Goal: Information Seeking & Learning: Learn about a topic

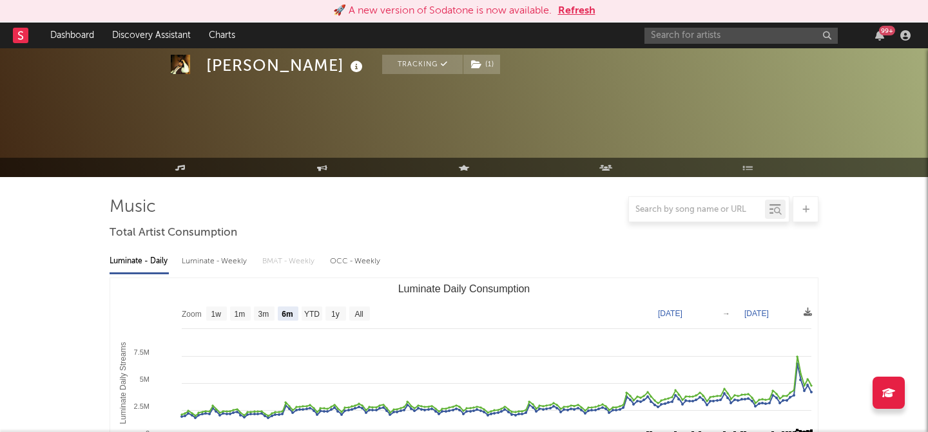
select select "6m"
select select "1w"
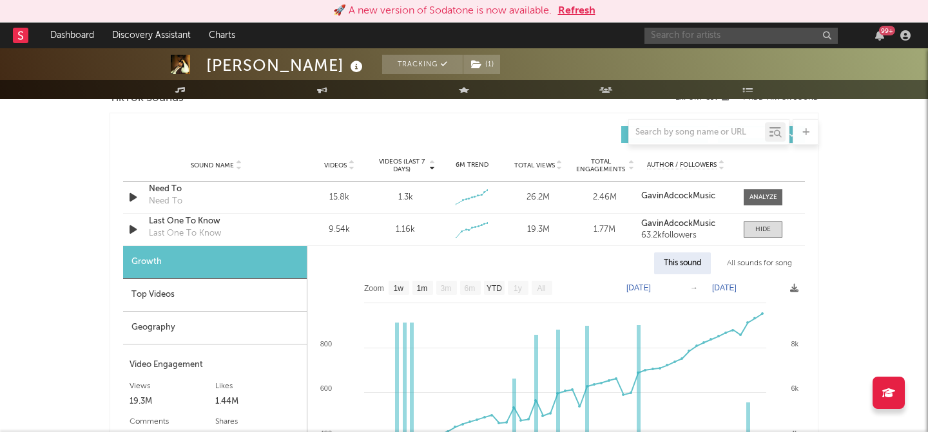
click at [731, 30] on input "text" at bounding box center [741, 36] width 193 height 16
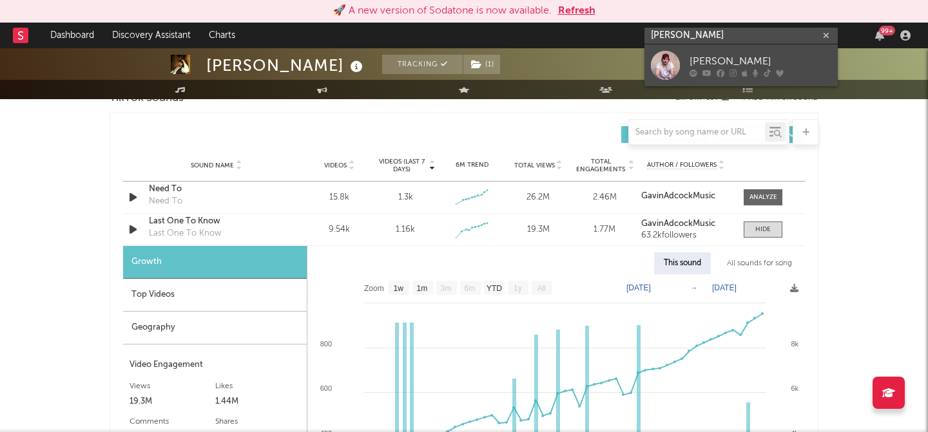
type input "austin snell"
click at [710, 52] on link "[PERSON_NAME]" at bounding box center [741, 65] width 193 height 42
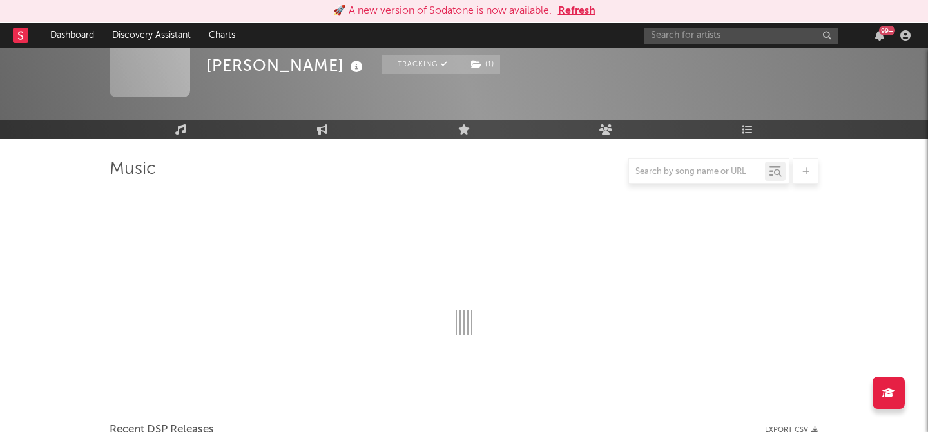
scroll to position [892, 0]
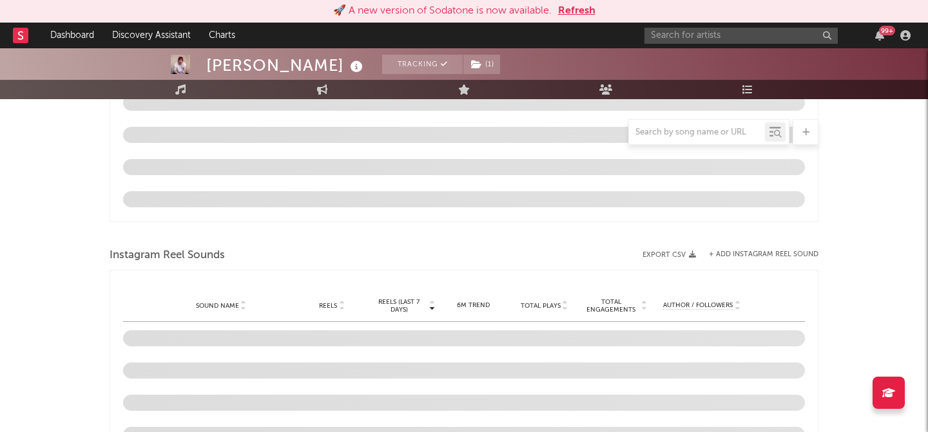
click at [585, 8] on button "Refresh" at bounding box center [576, 10] width 37 height 15
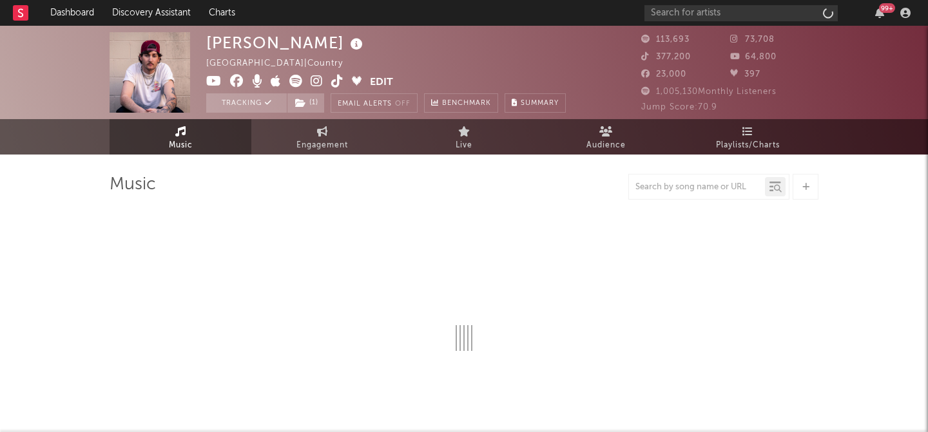
scroll to position [15, 0]
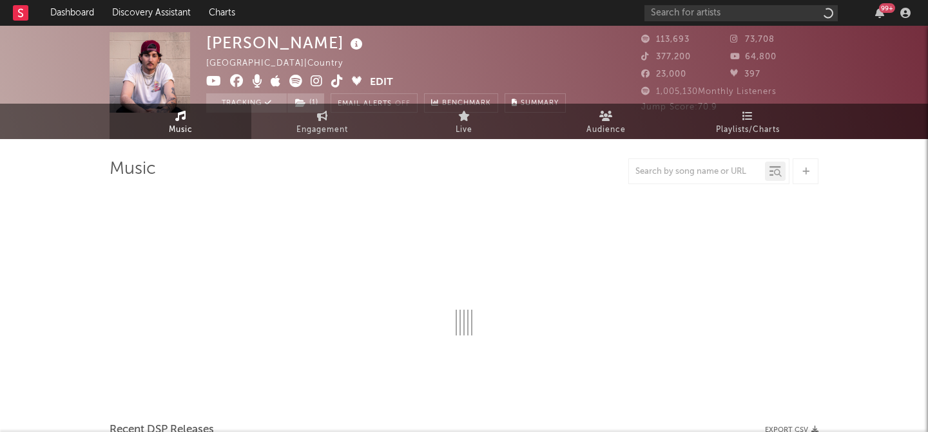
select select "6m"
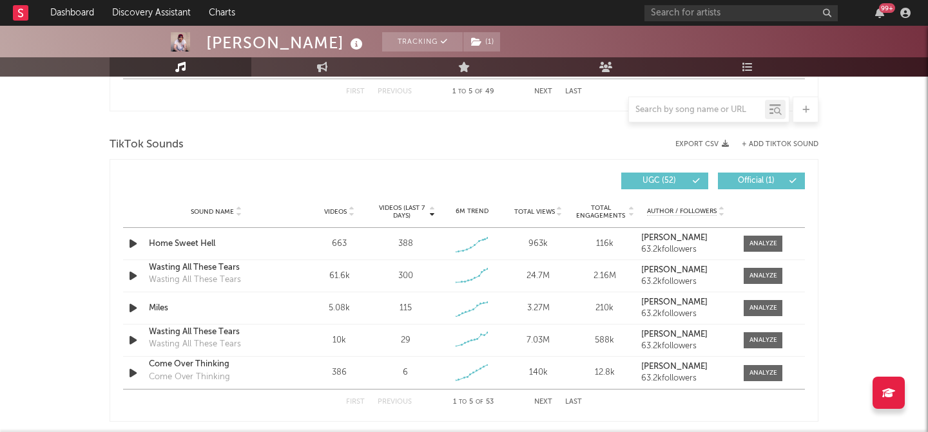
scroll to position [825, 0]
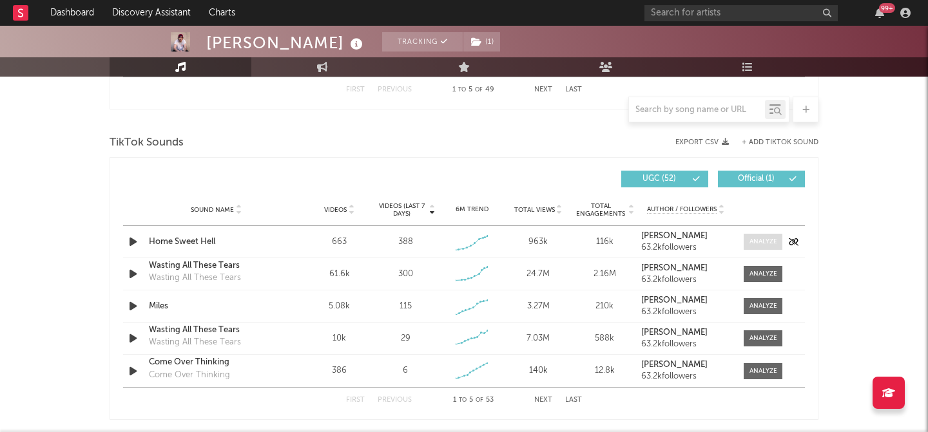
click at [762, 236] on span at bounding box center [763, 242] width 39 height 16
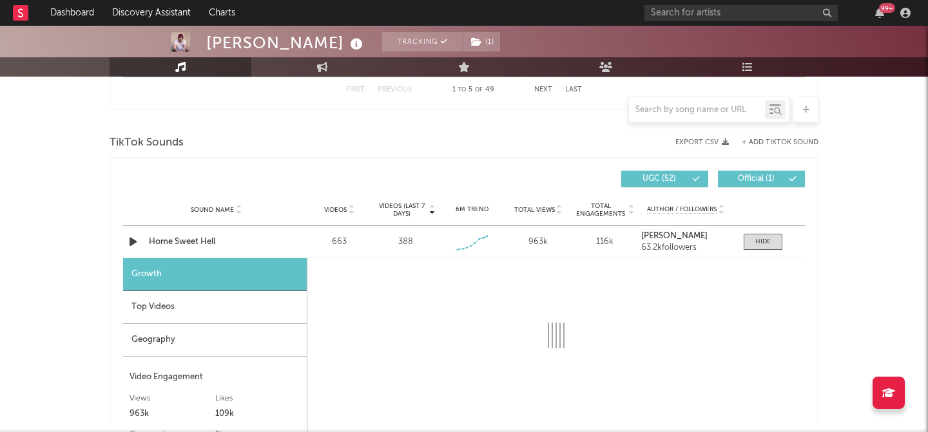
select select "1w"
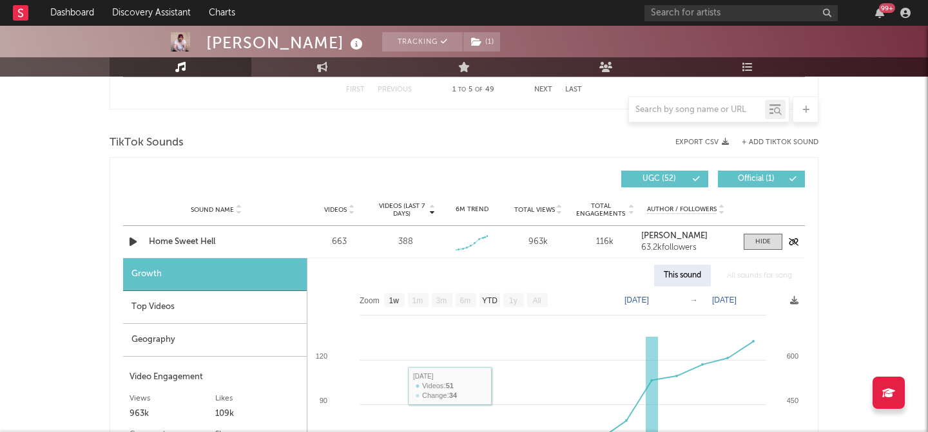
click at [203, 242] on div "Home Sweet Hell" at bounding box center [216, 242] width 135 height 13
